Goal: Check status: Check status

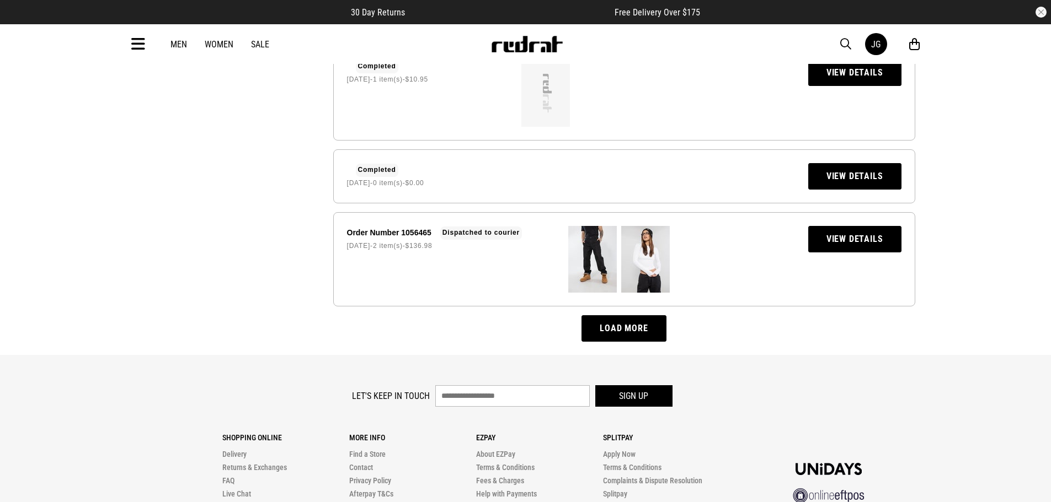
scroll to position [869, 0]
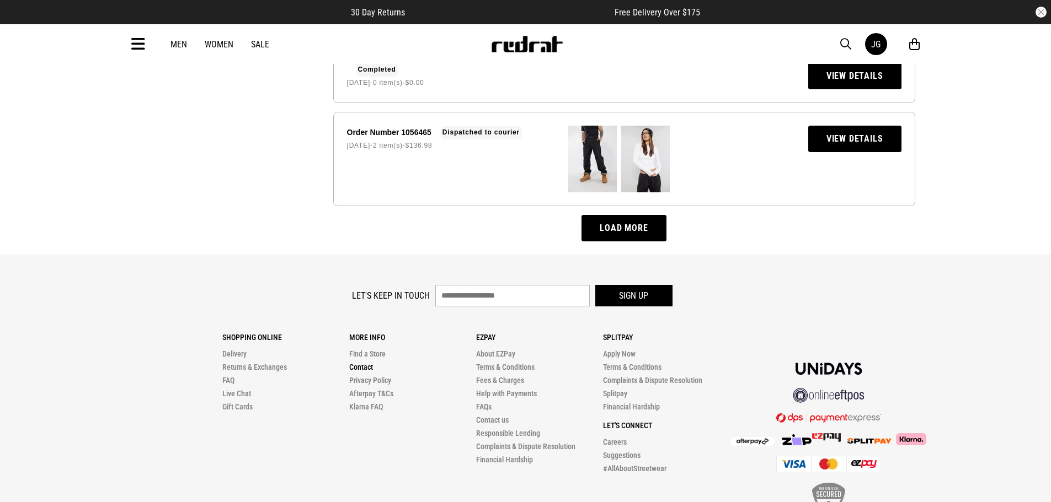
click at [370, 363] on link "Contact" at bounding box center [361, 367] width 24 height 9
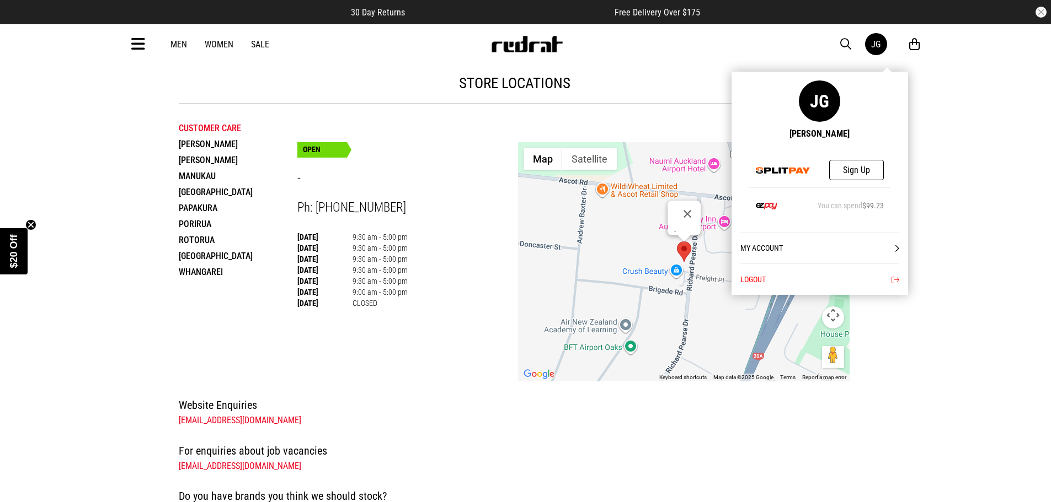
click at [879, 45] on div "JG" at bounding box center [875, 44] width 9 height 10
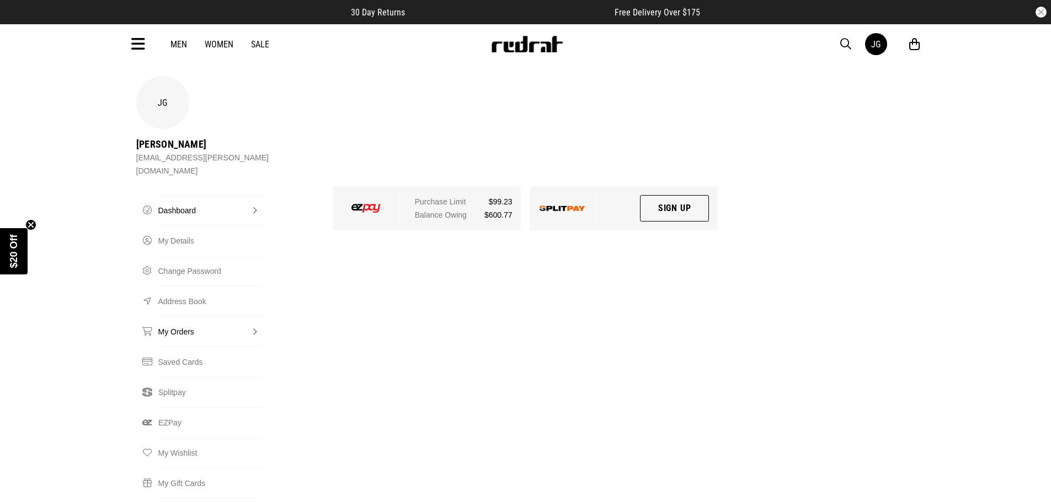
click at [190, 317] on link "My Orders" at bounding box center [209, 332] width 103 height 30
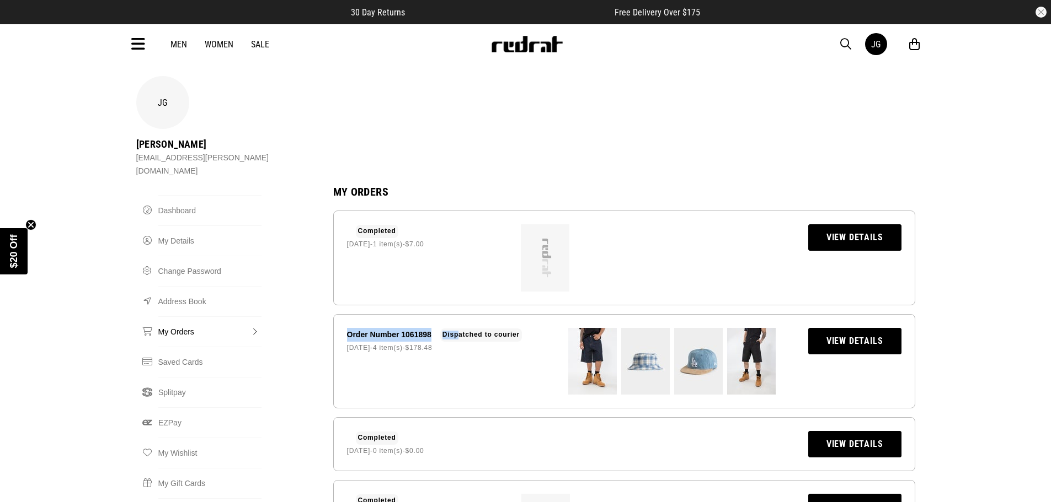
drag, startPoint x: 343, startPoint y: 275, endPoint x: 459, endPoint y: 280, distance: 117.0
click at [459, 314] on li "Order Number 1061898 Dispatched to courier 14 Sep 2025 - 4 item(s) - $178.48 Vi…" at bounding box center [624, 361] width 582 height 94
click at [493, 328] on div "Order Number 1061898 Dispatched to courier 14 Sep 2025 - 4 item(s) - $178.48" at bounding box center [439, 361] width 184 height 67
drag, startPoint x: 434, startPoint y: 277, endPoint x: 340, endPoint y: 274, distance: 93.3
click at [340, 314] on li "Order Number 1061898 Dispatched to courier 14 Sep 2025 - 4 item(s) - $178.48 Vi…" at bounding box center [624, 361] width 582 height 94
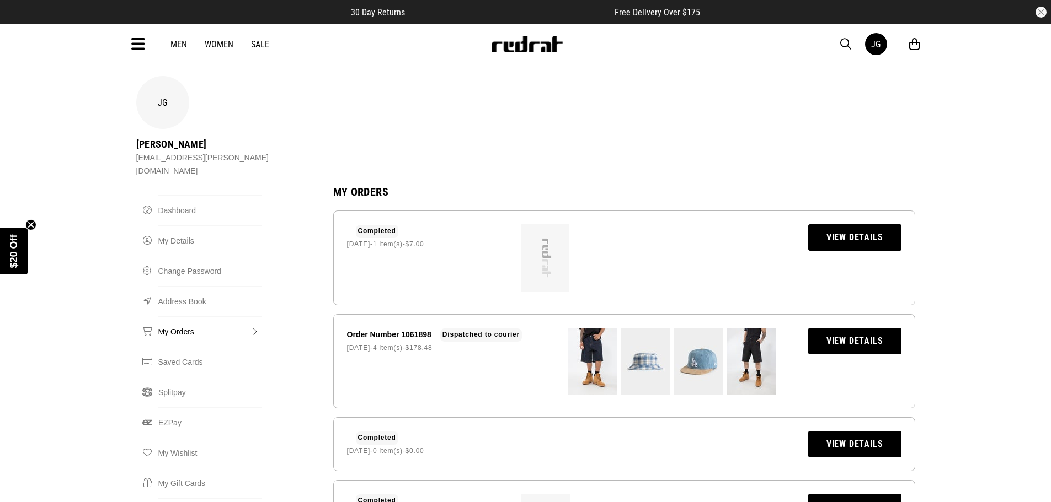
click at [466, 328] on div "Order Number 1061898 Dispatched to courier 14 Sep 2025 - 4 item(s) - $178.48" at bounding box center [439, 361] width 184 height 67
click at [854, 328] on link "View Details" at bounding box center [854, 341] width 93 height 26
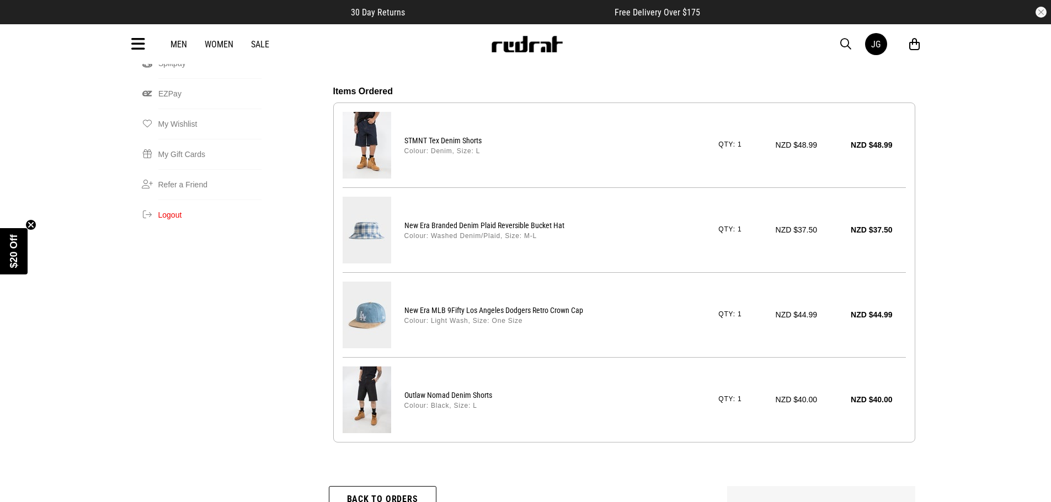
scroll to position [441, 0]
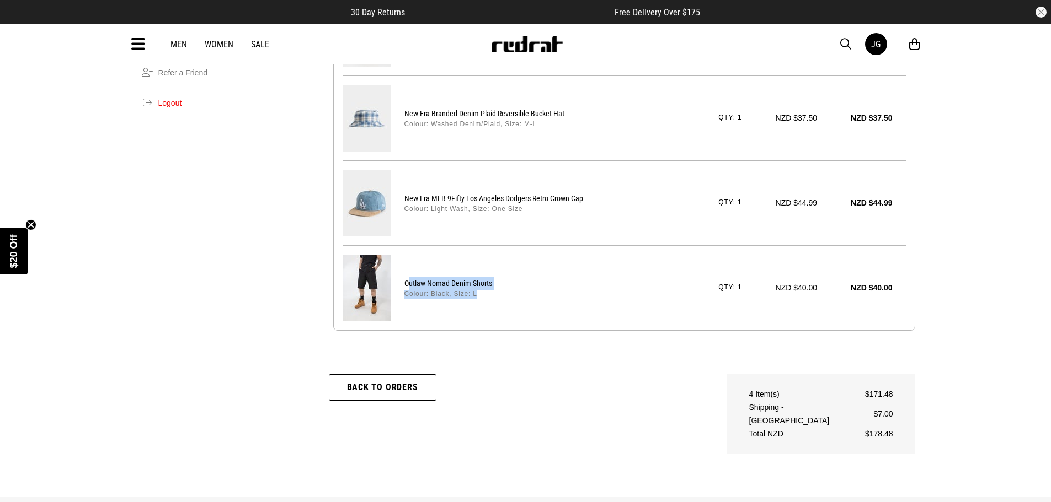
drag, startPoint x: 410, startPoint y: 224, endPoint x: 567, endPoint y: 259, distance: 160.5
click at [567, 259] on div "Outlaw Nomad Denim Shorts Colour: Black, Size: L Qty: 1 NZD $40.00 NZD $40.00" at bounding box center [624, 287] width 563 height 85
click at [602, 266] on div "Outlaw Nomad Denim Shorts Colour: Black, Size: L Qty: 1 NZD $40.00 NZD $40.00" at bounding box center [624, 287] width 563 height 85
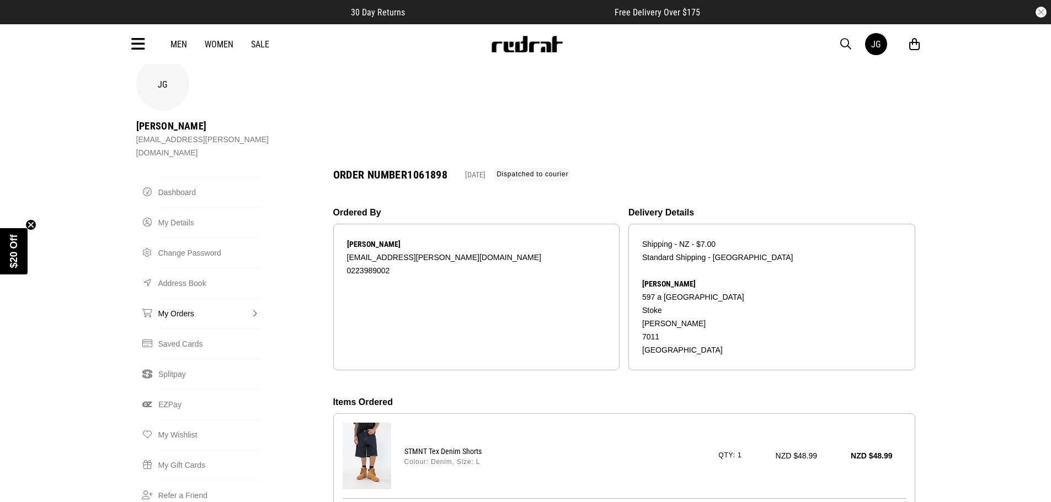
scroll to position [0, 0]
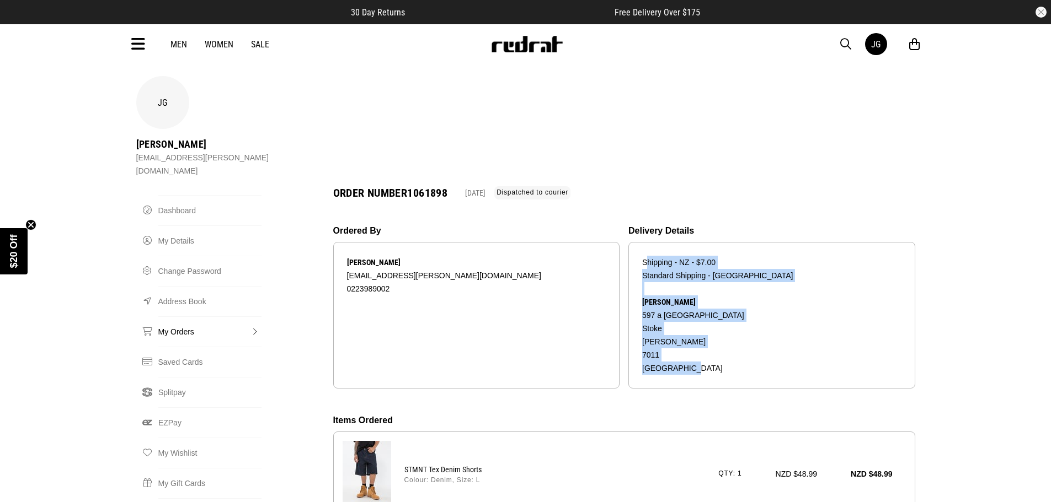
drag, startPoint x: 730, startPoint y: 320, endPoint x: 637, endPoint y: 194, distance: 157.0
click at [637, 242] on div "Shipping - NZ - $7.00 Standard Shipping - NZ Jemma Gillon 597 a Waimea road Sto…" at bounding box center [771, 315] width 287 height 147
click at [793, 252] on div "Shipping - NZ - $7.00 Standard Shipping - NZ Jemma Gillon 597 a Waimea road Sto…" at bounding box center [771, 315] width 287 height 147
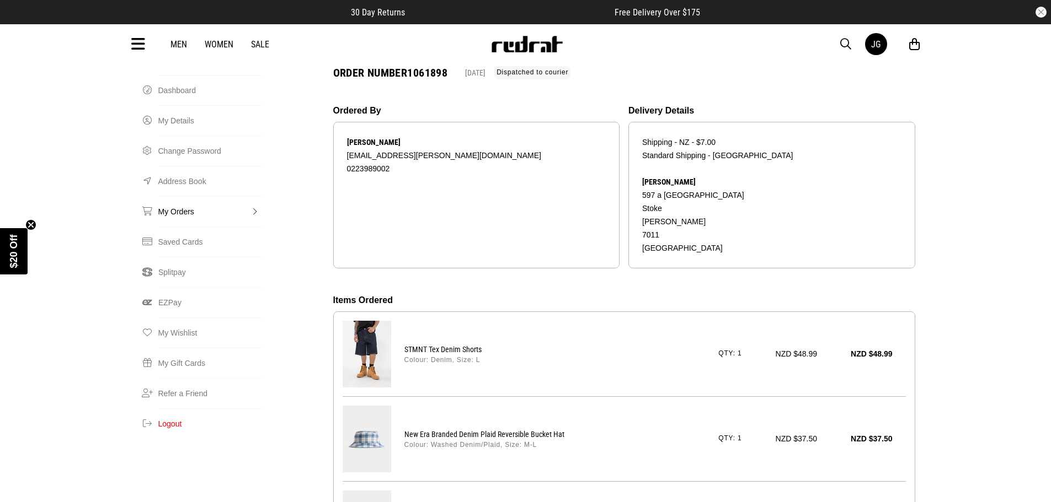
scroll to position [221, 0]
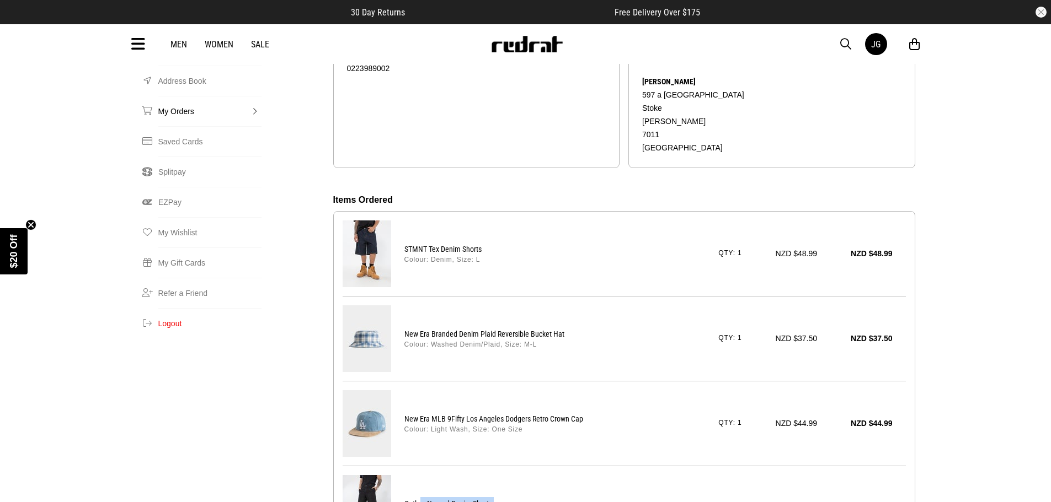
drag, startPoint x: 421, startPoint y: 448, endPoint x: 534, endPoint y: 472, distance: 116.1
click at [534, 471] on div "Outlaw Nomad Denim Shorts Colour: Black, Size: L Qty: 1 NZD $40.00 NZD $40.00" at bounding box center [624, 508] width 563 height 85
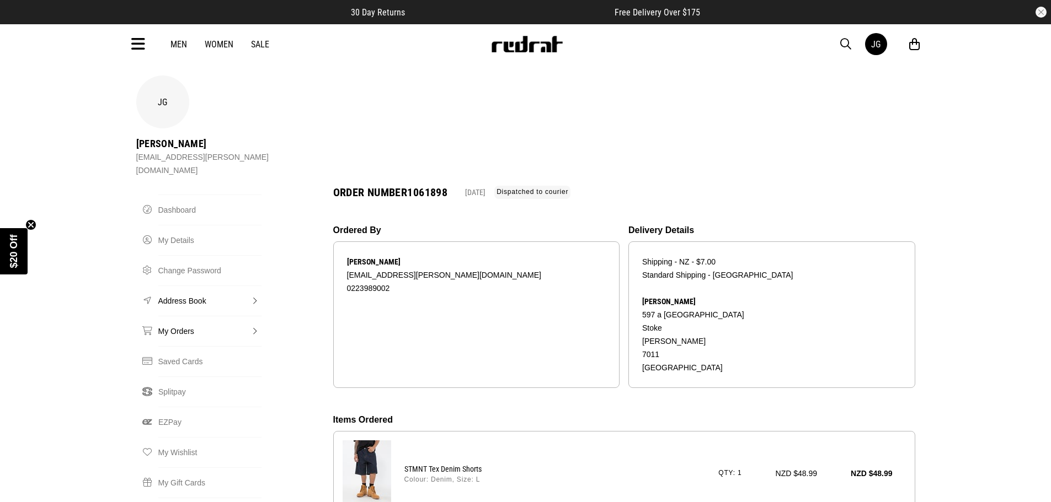
scroll to position [0, 0]
click at [249, 317] on link "My Orders" at bounding box center [209, 332] width 103 height 30
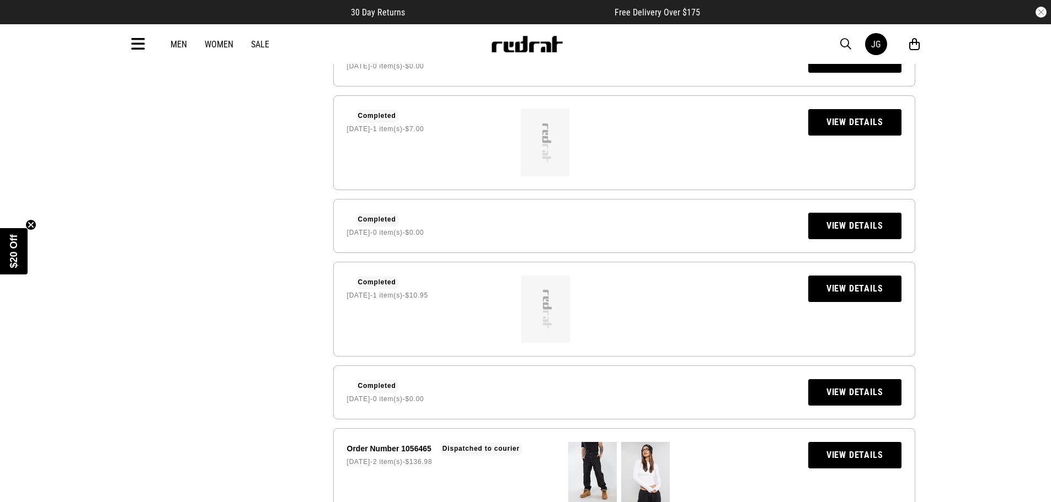
scroll to position [607, 0]
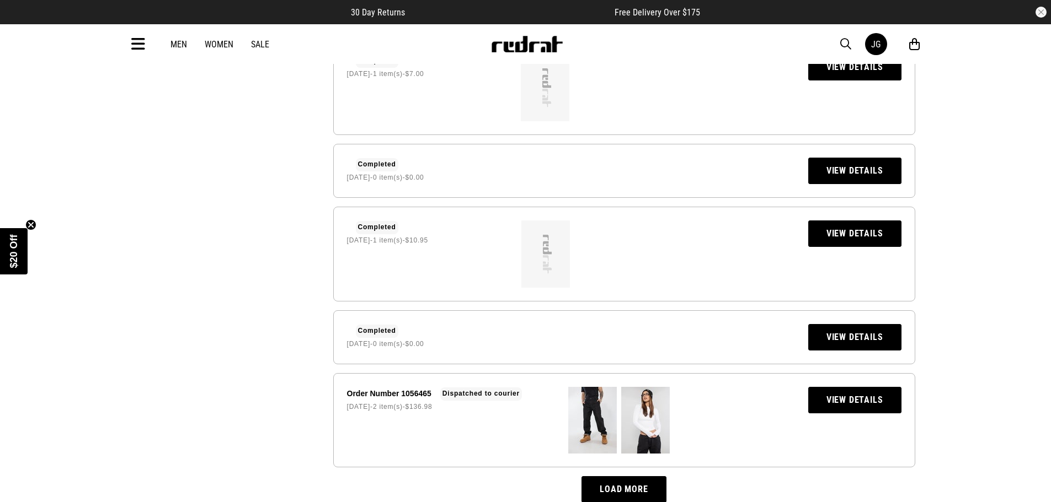
click at [883, 387] on link "View Details" at bounding box center [854, 400] width 93 height 26
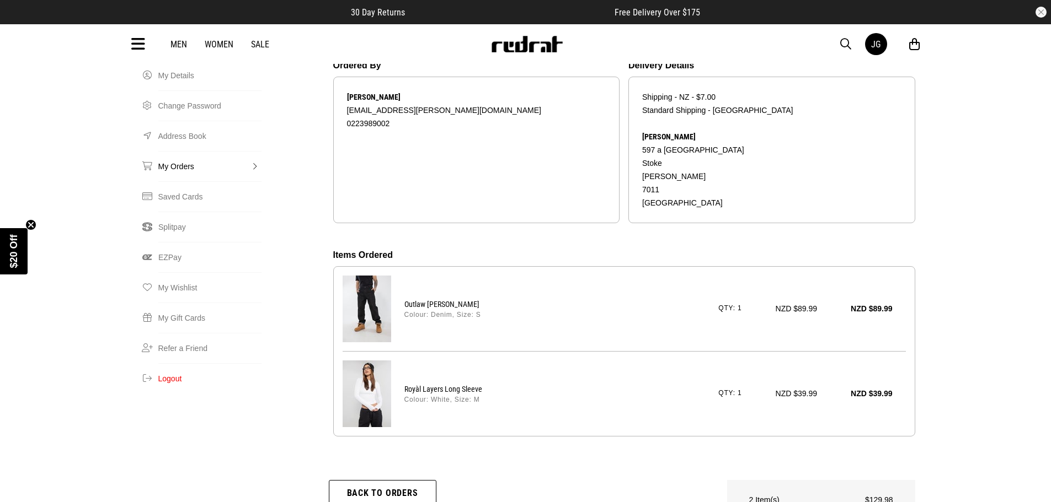
scroll to position [110, 0]
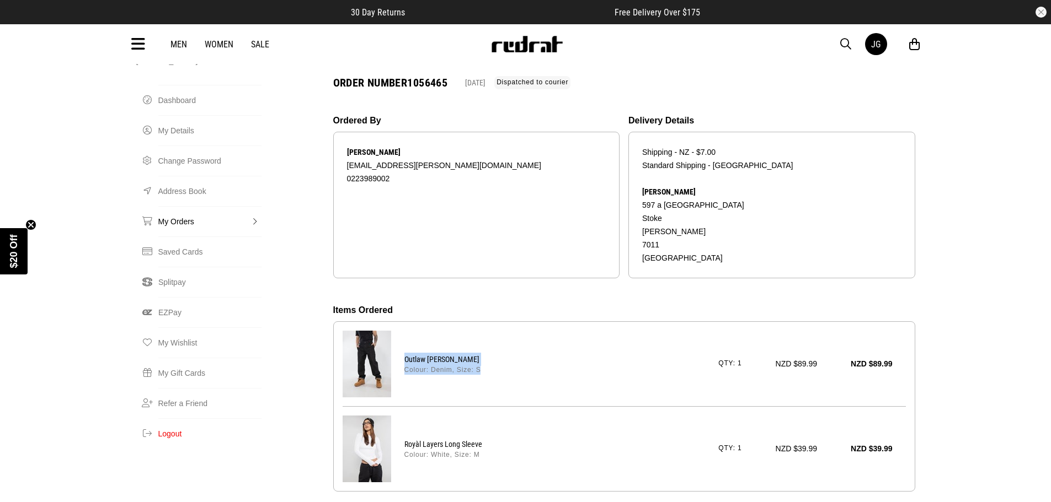
drag, startPoint x: 395, startPoint y: 302, endPoint x: 521, endPoint y: 321, distance: 127.7
click at [521, 322] on div "Outlaw Nomad Denim Colour: Denim, Size: S Qty: 1 NZD $89.99 NZD $89.99" at bounding box center [624, 364] width 563 height 84
click at [542, 322] on div "Outlaw Nomad Denim Colour: Denim, Size: S Qty: 1 NZD $89.99 NZD $89.99" at bounding box center [624, 364] width 563 height 84
drag, startPoint x: 542, startPoint y: 321, endPoint x: 537, endPoint y: 299, distance: 22.6
click at [373, 322] on div "Outlaw Nomad Denim Colour: Denim, Size: S Qty: 1 NZD $89.99 NZD $89.99" at bounding box center [624, 364] width 563 height 84
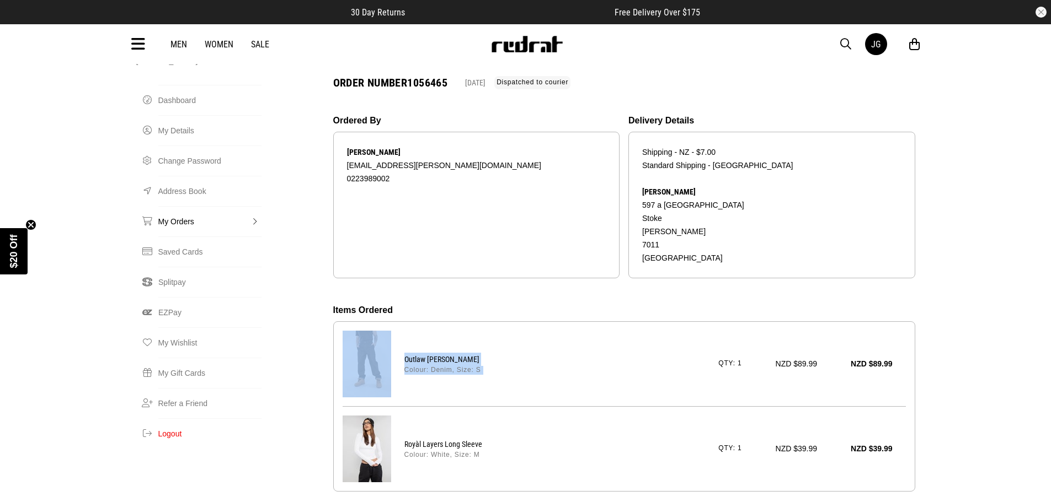
click at [548, 351] on div "Outlaw Nomad Denim Colour: Denim, Size: S Qty: 1 NZD $89.99 NZD $89.99" at bounding box center [648, 364] width 515 height 26
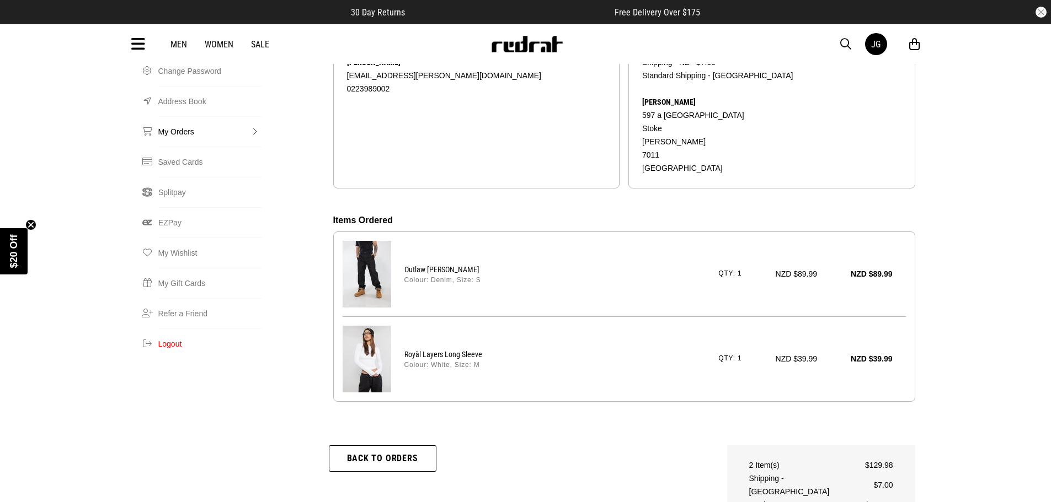
scroll to position [276, 0]
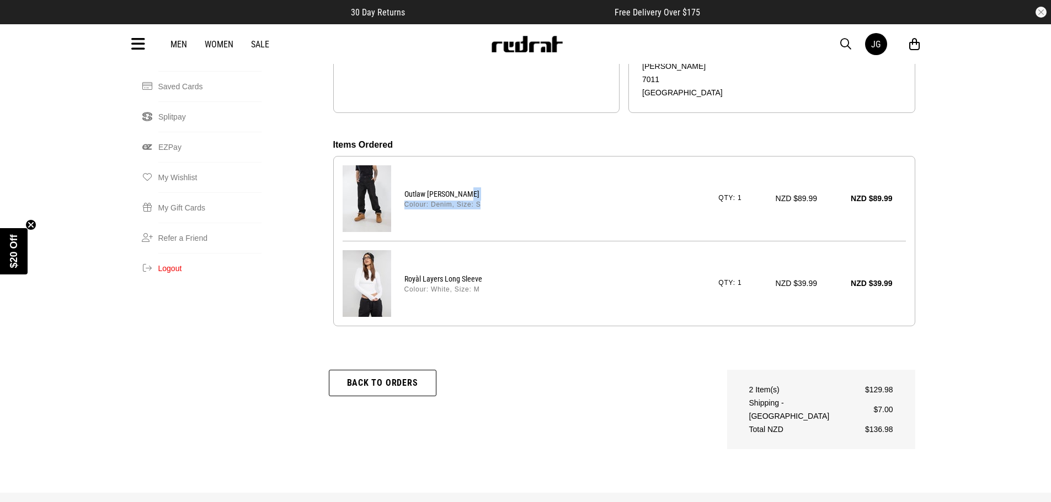
drag, startPoint x: 504, startPoint y: 143, endPoint x: 533, endPoint y: 168, distance: 37.9
click at [533, 168] on div "Outlaw Nomad Denim Colour: Denim, Size: S Qty: 1 NZD $89.99 NZD $89.99" at bounding box center [624, 199] width 563 height 84
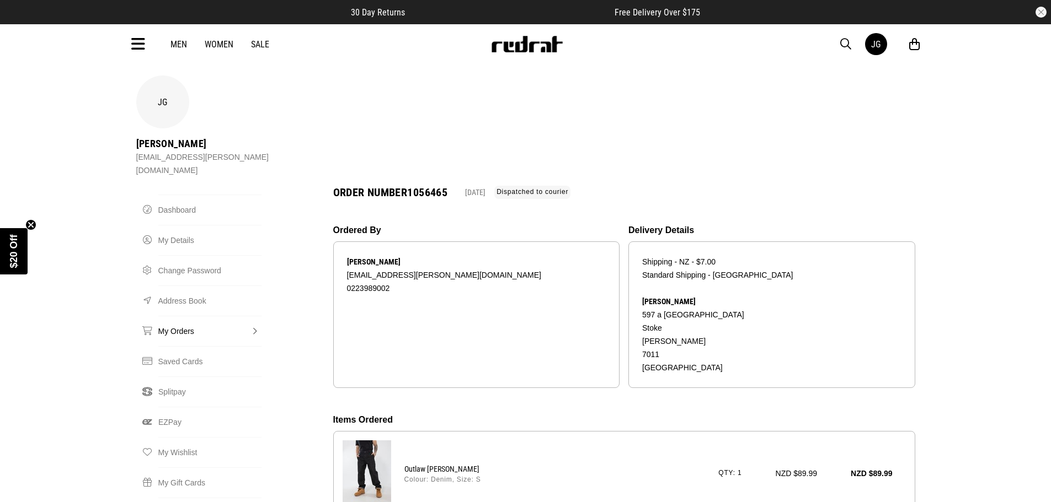
scroll to position [0, 0]
click at [962, 325] on div "JG Jemma Gillon jemma.gillon@hotmail.com Order Dashboard My Details Change Pass…" at bounding box center [525, 416] width 1051 height 680
drag, startPoint x: 501, startPoint y: 425, endPoint x: 593, endPoint y: 435, distance: 92.6
click at [593, 435] on div "Outlaw Nomad Denim Colour: Denim, Size: S Qty: 1 NZD $89.99 NZD $89.99" at bounding box center [624, 474] width 563 height 84
click at [609, 432] on div "Outlaw Nomad Denim Colour: Denim, Size: S Qty: 1 NZD $89.99 NZD $89.99" at bounding box center [624, 474] width 563 height 84
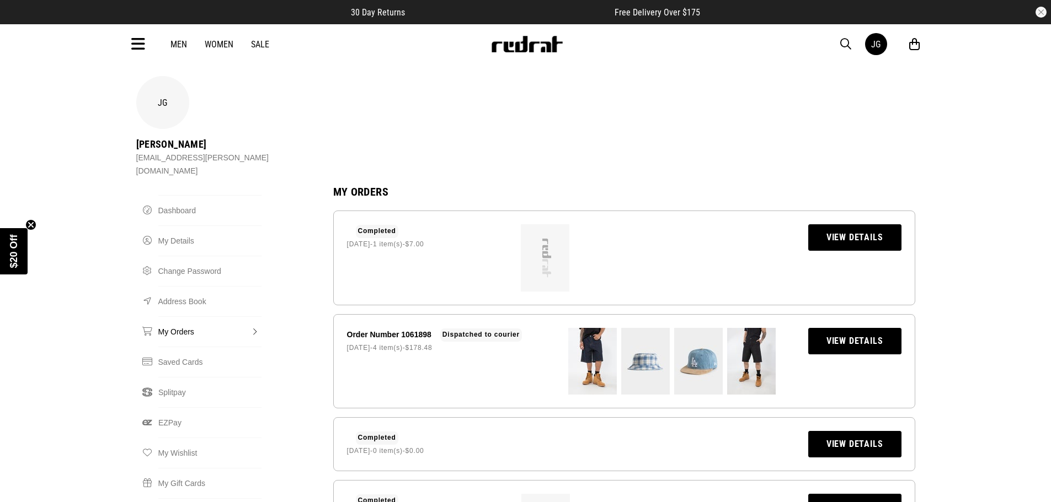
click at [587, 328] on img at bounding box center [592, 361] width 49 height 67
click at [844, 328] on link "View Details" at bounding box center [854, 341] width 93 height 26
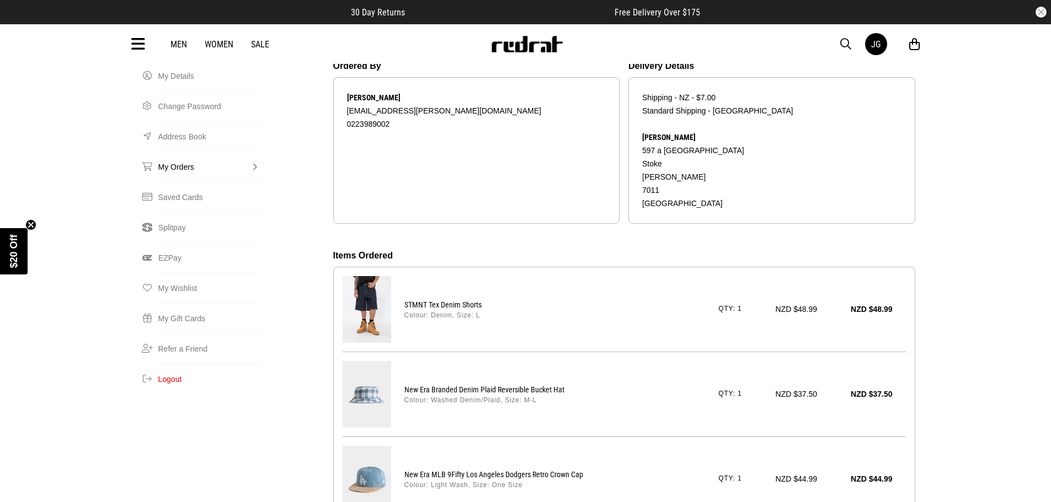
scroll to position [165, 0]
drag, startPoint x: 514, startPoint y: 266, endPoint x: 645, endPoint y: 279, distance: 131.3
click at [645, 279] on div "STMNT Tex Denim Shorts Colour: Denim, Size: L Qty: 1 NZD $48.99 NZD $48.99" at bounding box center [624, 309] width 563 height 84
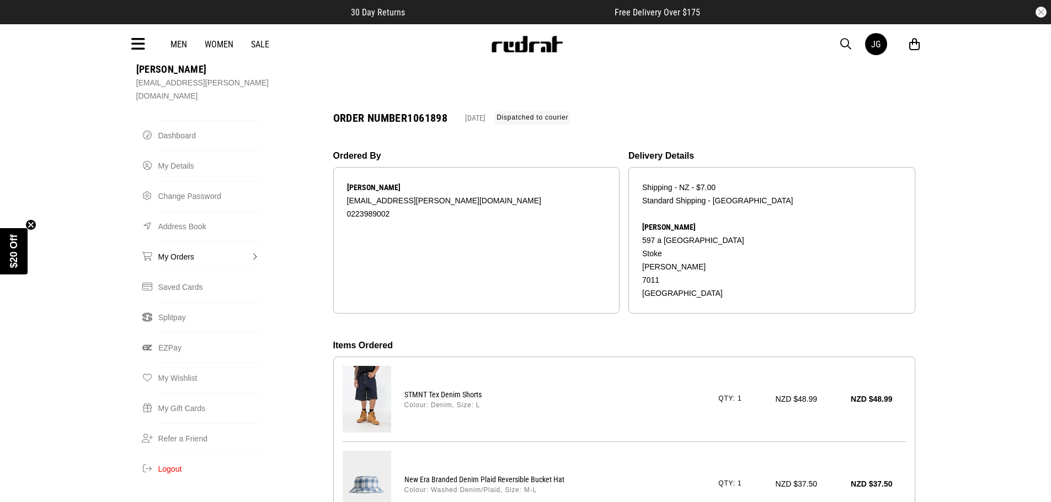
scroll to position [0, 0]
